Goal: Complete application form: Complete application form

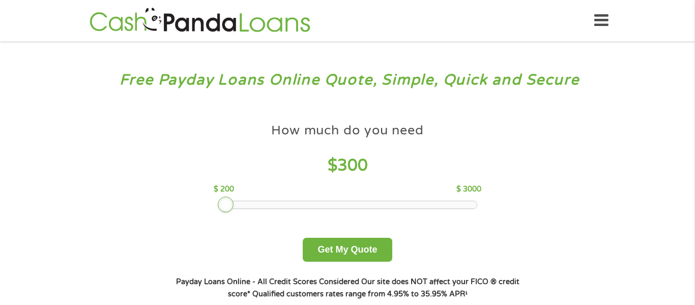
drag, startPoint x: 292, startPoint y: 200, endPoint x: 227, endPoint y: 203, distance: 64.7
click at [227, 203] on div at bounding box center [226, 204] width 16 height 16
click at [366, 247] on button "Get My Quote" at bounding box center [347, 250] width 89 height 24
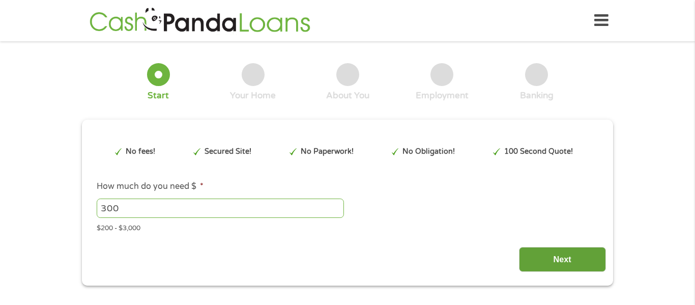
click at [571, 257] on input "Next" at bounding box center [562, 259] width 87 height 25
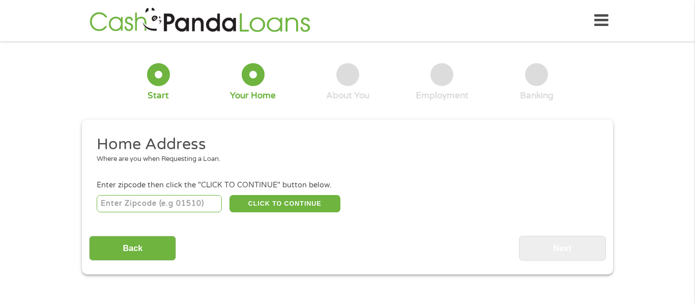
scroll to position [4, 4]
click at [145, 208] on input "number" at bounding box center [160, 203] width 126 height 17
type input "48846"
select select "Michigan"
click at [264, 203] on button "CLICK TO CONTINUE" at bounding box center [285, 203] width 111 height 17
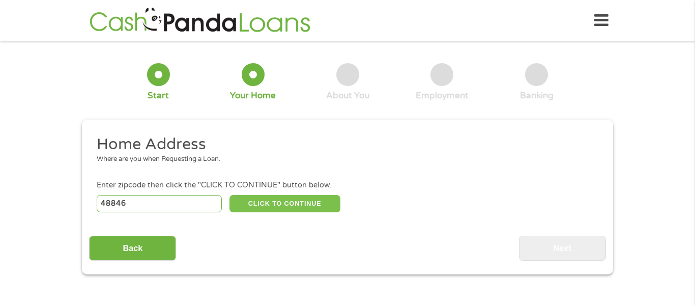
type input "48846"
type input "Ionia"
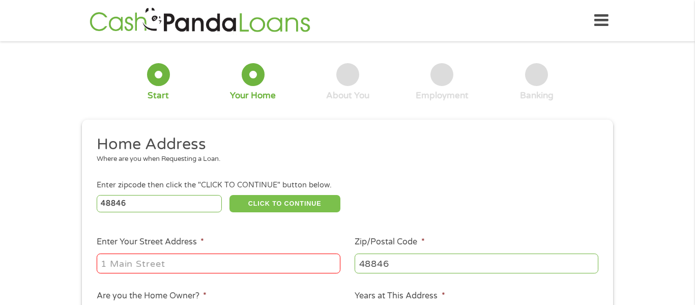
click at [264, 203] on button "CLICK TO CONTINUE" at bounding box center [285, 203] width 111 height 17
click at [128, 263] on input "Enter Your Street Address *" at bounding box center [219, 262] width 244 height 19
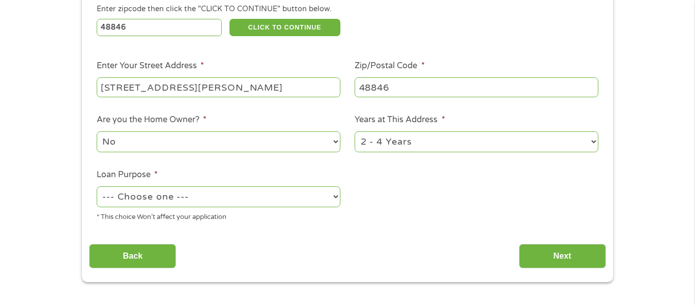
scroll to position [178, 0]
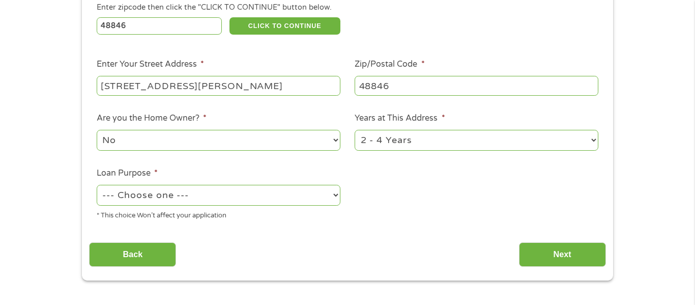
type input "241 miller st"
click at [322, 195] on select "--- Choose one --- Pay Bills Debt Consolidation Home Improvement Major Purchase…" at bounding box center [219, 195] width 244 height 21
select select "shorttermcash"
click at [97, 186] on select "--- Choose one --- Pay Bills Debt Consolidation Home Improvement Major Purchase…" at bounding box center [219, 195] width 244 height 21
click at [542, 249] on input "Next" at bounding box center [562, 254] width 87 height 25
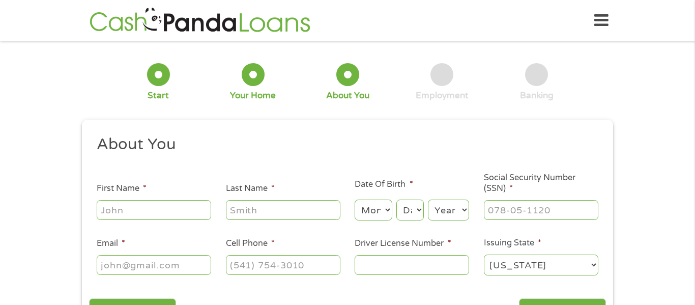
scroll to position [4, 4]
click at [162, 212] on input "First Name *" at bounding box center [154, 209] width 115 height 19
type input "Theresa"
type input "Ewing"
type input "care.bear.82@hotmail.com"
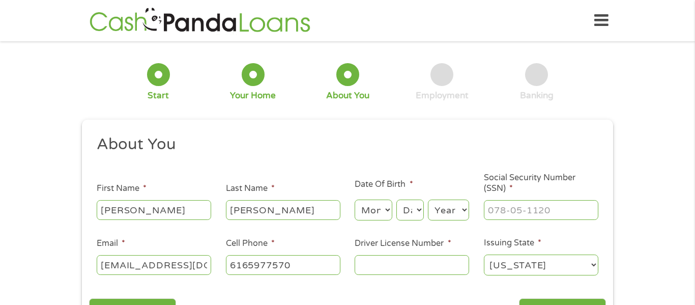
type input "(616) 597-7570"
click at [361, 212] on select "Month 1 2 3 4 5 6 7 8 9 10 11 12" at bounding box center [373, 209] width 37 height 21
select select "11"
click at [355, 199] on select "Month 1 2 3 4 5 6 7 8 9 10 11 12" at bounding box center [373, 209] width 37 height 21
click at [408, 208] on select "Day 1 2 3 4 5 6 7 8 9 10 11 12 13 14 15 16 17 18 19 20 21 22 23 24 25 26 27 28 …" at bounding box center [409, 209] width 27 height 21
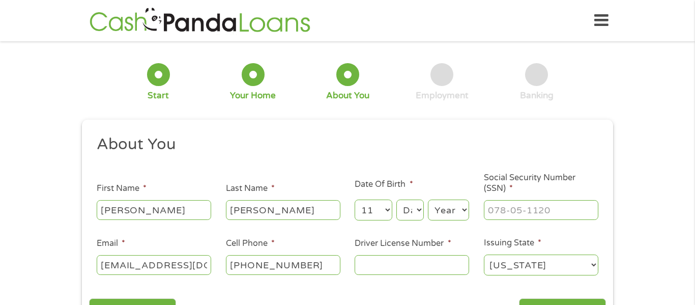
select select "18"
click at [396, 199] on select "Day 1 2 3 4 5 6 7 8 9 10 11 12 13 14 15 16 17 18 19 20 21 22 23 24 25 26 27 28 …" at bounding box center [409, 209] width 27 height 21
click at [441, 209] on select "Year 2007 2006 2005 2004 2003 2002 2001 2000 1999 1998 1997 1996 1995 1994 1993…" at bounding box center [448, 209] width 41 height 21
select select "1982"
click at [428, 199] on select "Year 2007 2006 2005 2004 2003 2002 2001 2000 1999 1998 1997 1996 1995 1994 1993…" at bounding box center [448, 209] width 41 height 21
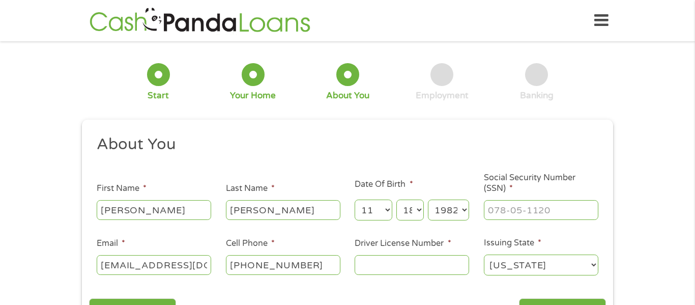
click at [514, 205] on input "Social Security Number (SSN) *" at bounding box center [541, 209] width 115 height 19
type input "237-55-7596"
click at [388, 262] on input "Driver License Number *" at bounding box center [412, 264] width 115 height 19
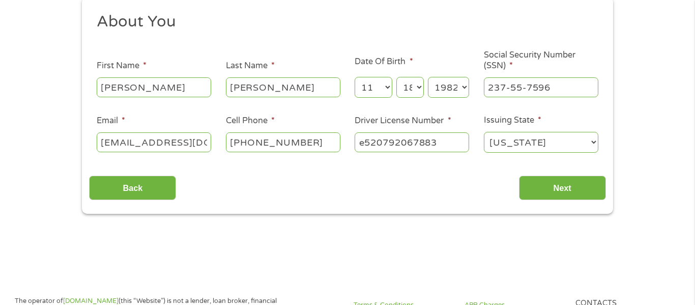
scroll to position [110, 0]
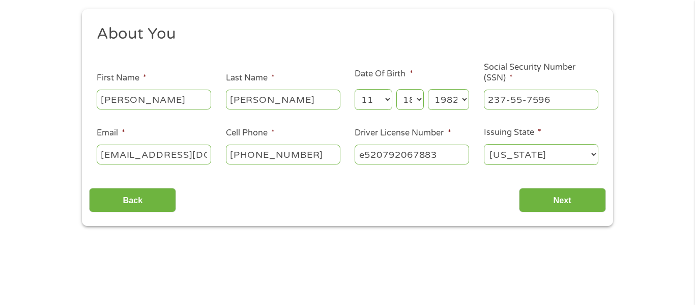
type input "e520792067883"
click at [549, 193] on input "Next" at bounding box center [562, 200] width 87 height 25
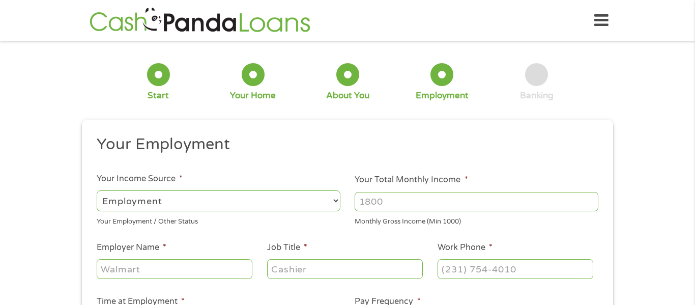
scroll to position [4, 4]
click at [379, 205] on input "Your Total Monthly Income *" at bounding box center [477, 201] width 244 height 19
type input "4000"
click at [155, 270] on input "Employer Name *" at bounding box center [175, 268] width 156 height 19
type input "magna mirrors"
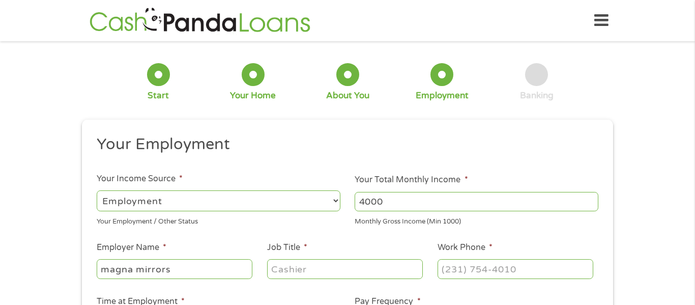
click at [309, 266] on input "Job Title *" at bounding box center [345, 268] width 156 height 19
type input "assembly"
click at [451, 268] on input "(___) ___-____" at bounding box center [516, 268] width 156 height 19
type input "(616) 868-6122"
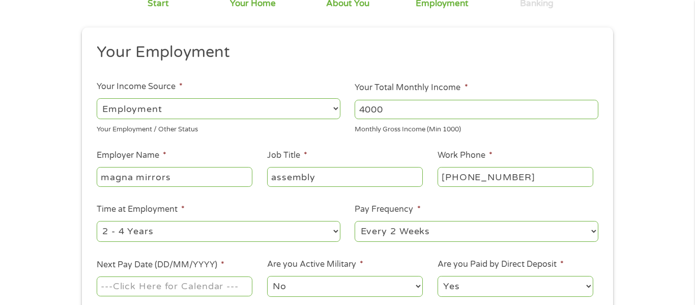
scroll to position [108, 0]
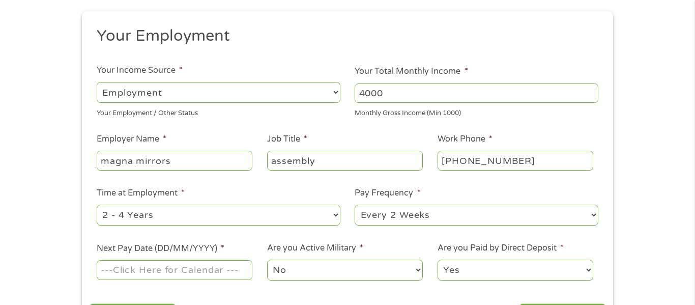
click at [396, 212] on select "--- Choose one --- Every 2 Weeks Every Week Monthly Semi-Monthly" at bounding box center [477, 215] width 244 height 21
select select "weekly"
click at [355, 205] on select "--- Choose one --- Every 2 Weeks Every Week Monthly Semi-Monthly" at bounding box center [477, 215] width 244 height 21
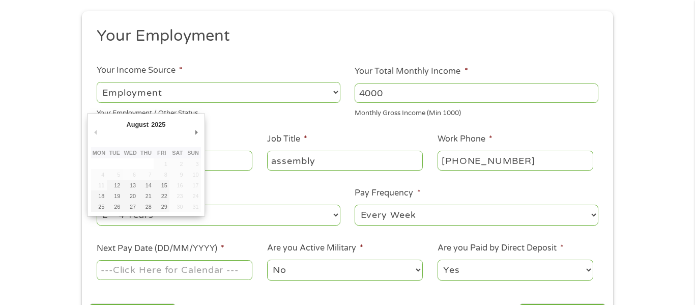
click at [181, 275] on input "Next Pay Date (DD/MM/YYYY) *" at bounding box center [175, 269] width 156 height 19
type input "15/08/2025"
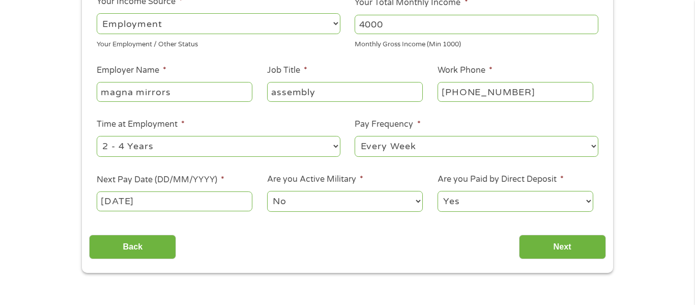
scroll to position [178, 0]
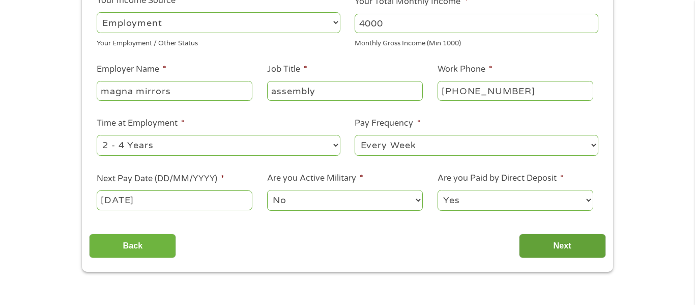
click at [553, 255] on input "Next" at bounding box center [562, 246] width 87 height 25
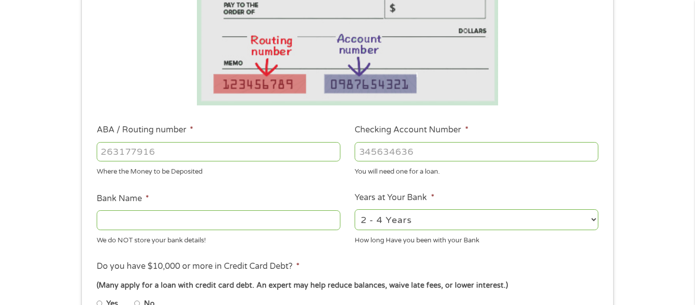
scroll to position [204, 0]
click at [156, 155] on input "ABA / Routing number *" at bounding box center [219, 150] width 244 height 19
type input "272481952"
type input "ASTERA CREDIT UNION"
type input "272481952"
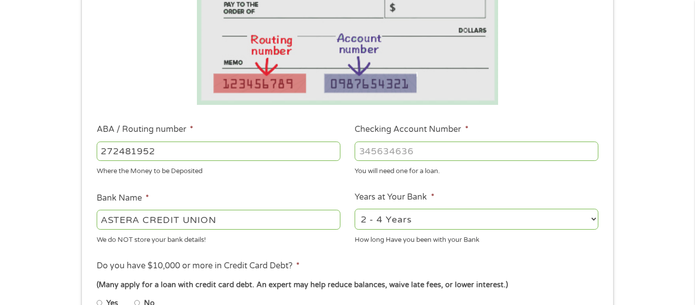
click at [380, 147] on input "Checking Account Number *" at bounding box center [477, 150] width 244 height 19
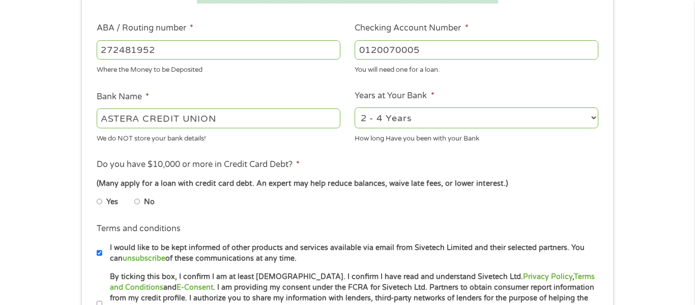
scroll to position [315, 0]
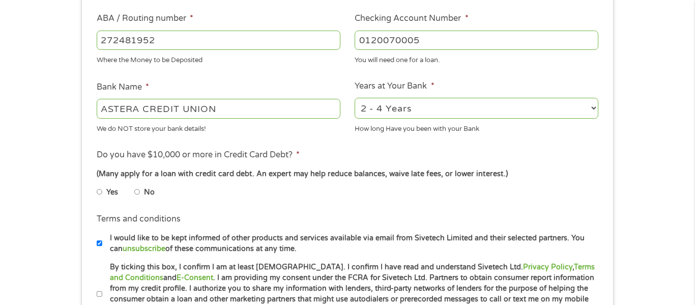
type input "0120070005"
click at [135, 192] on input "No" at bounding box center [137, 192] width 6 height 16
radio input "true"
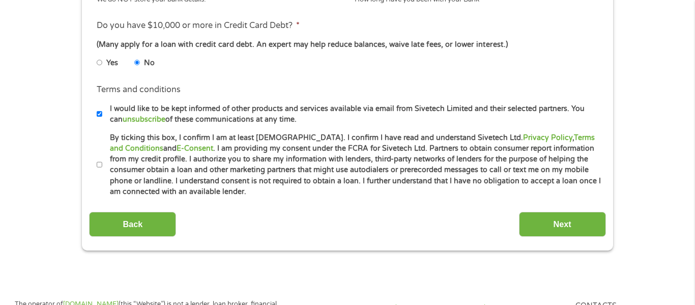
scroll to position [450, 0]
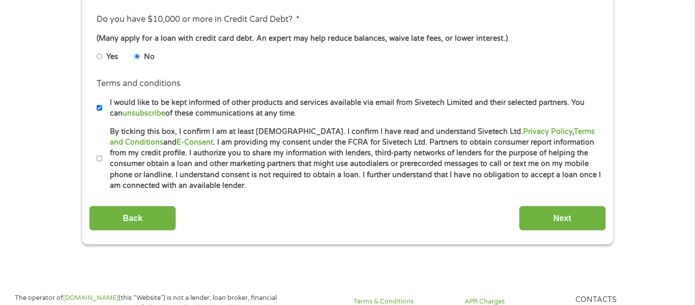
click at [101, 161] on input "By ticking this box, I confirm I am at least 18 years old. I confirm I have rea…" at bounding box center [100, 159] width 6 height 16
checkbox input "true"
click at [563, 218] on input "Next" at bounding box center [562, 218] width 87 height 25
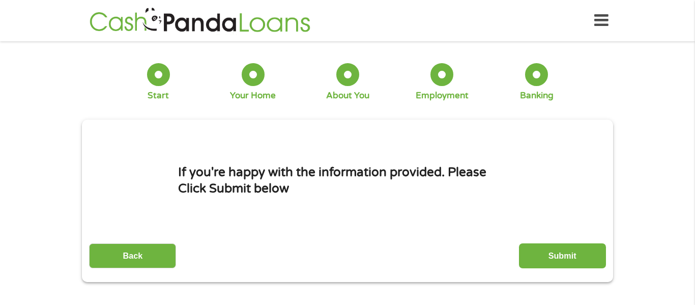
scroll to position [4, 4]
click at [555, 252] on input "Submit" at bounding box center [562, 255] width 87 height 25
